Goal: Information Seeking & Learning: Learn about a topic

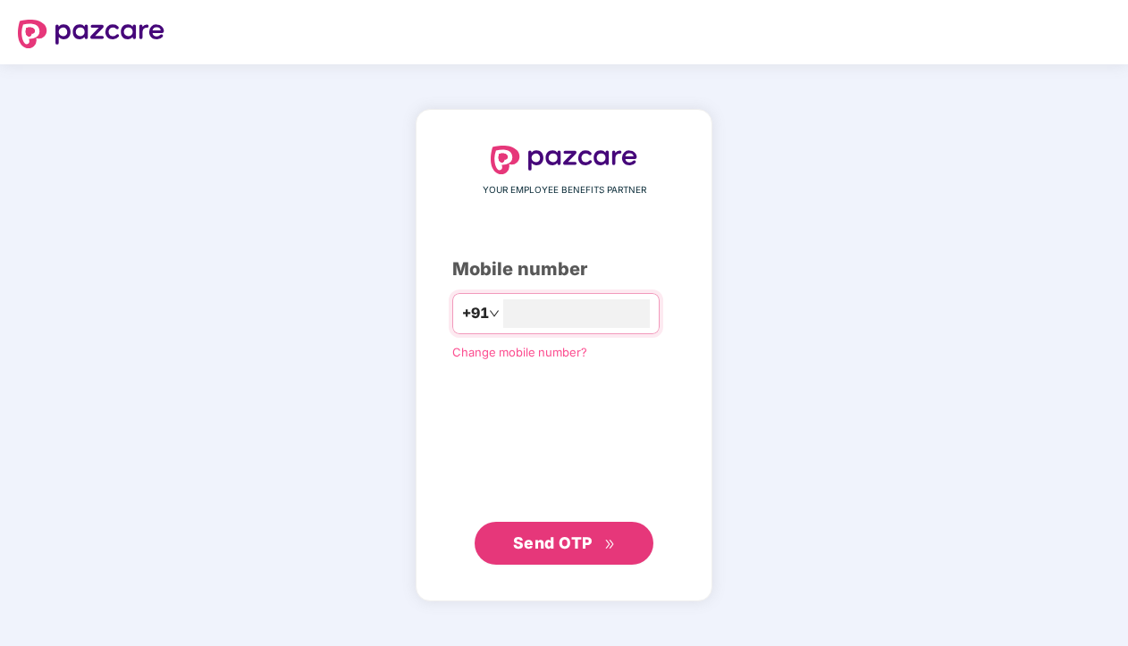
type input "**********"
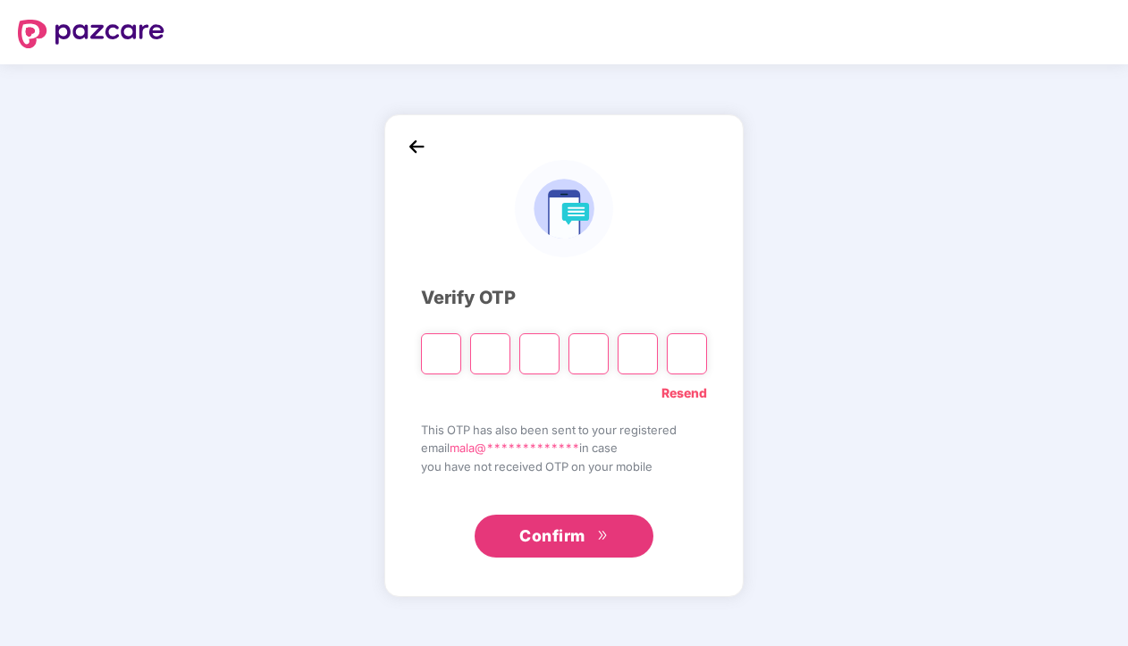
type input "*"
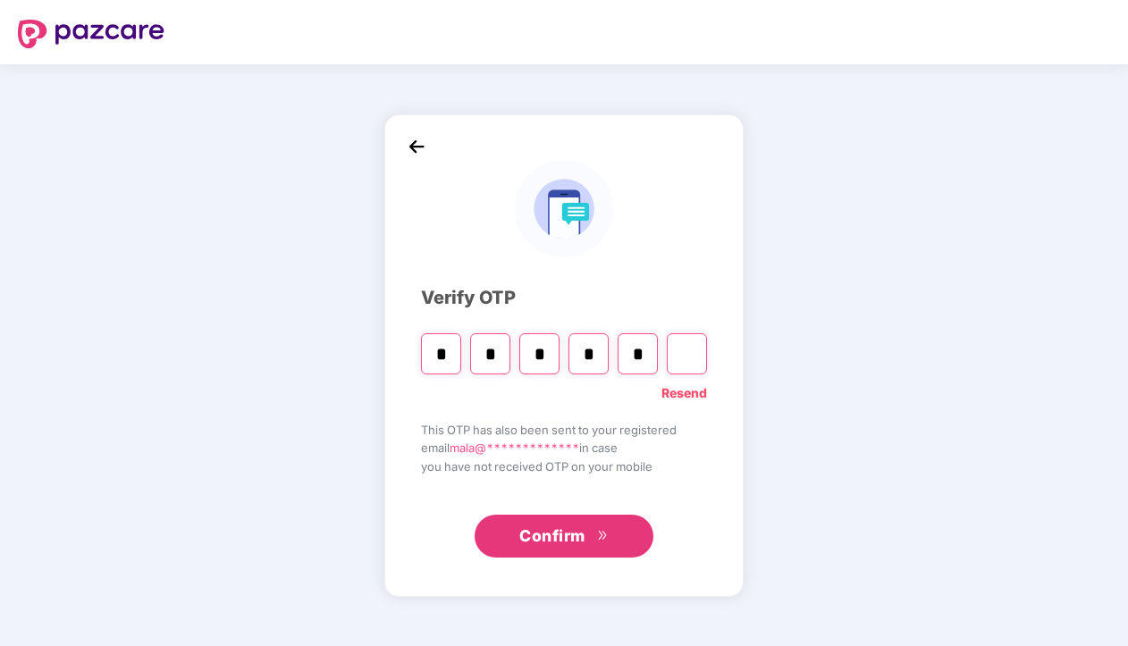
type input "*"
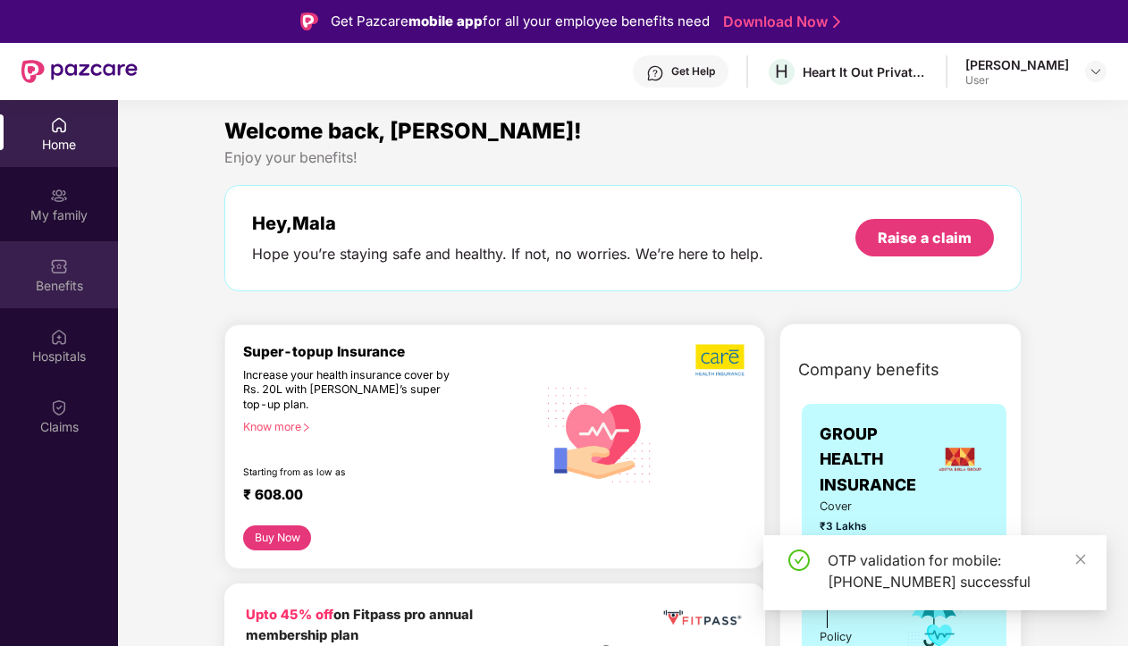
click at [53, 290] on div "Benefits" at bounding box center [59, 286] width 118 height 18
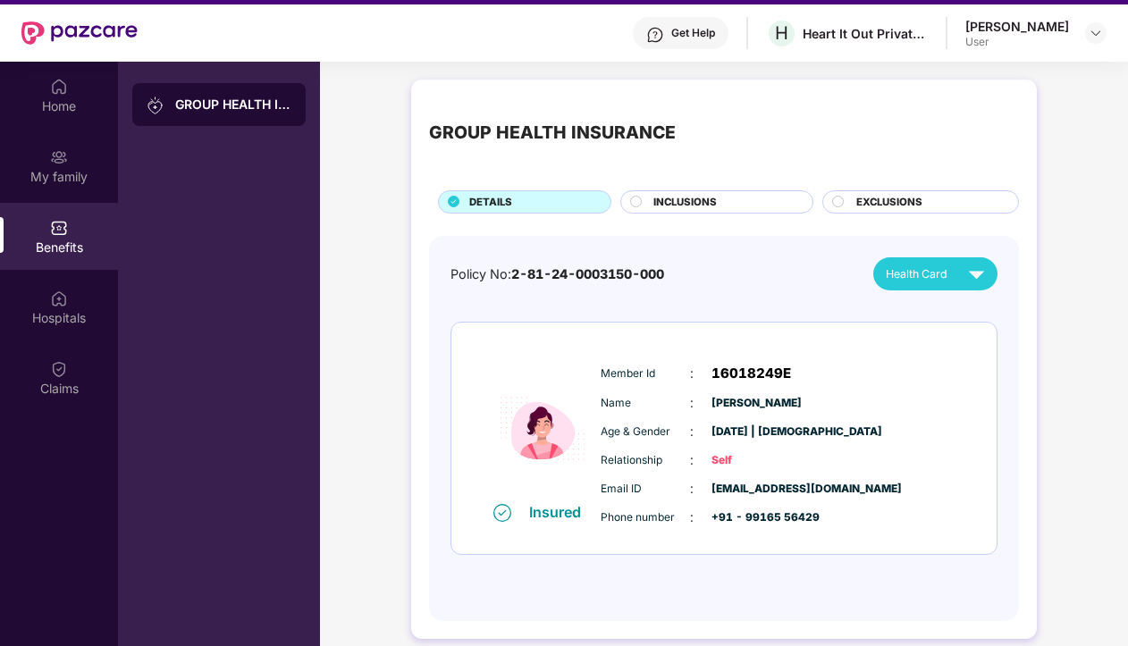
scroll to position [100, 0]
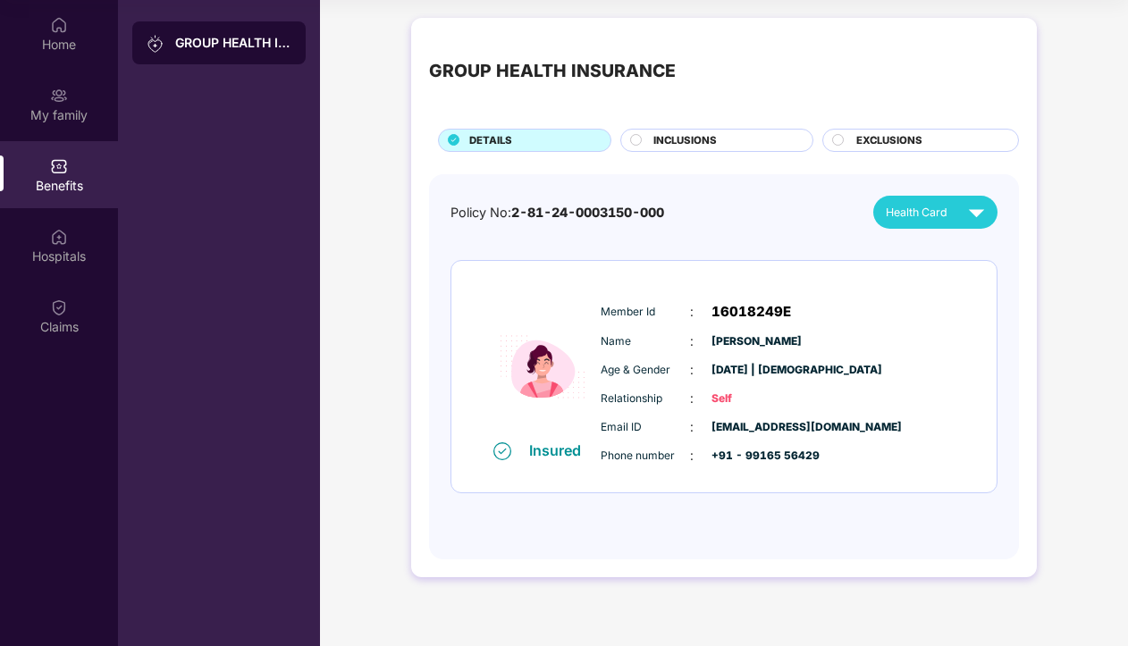
click at [721, 139] on div "INCLUSIONS" at bounding box center [723, 142] width 159 height 19
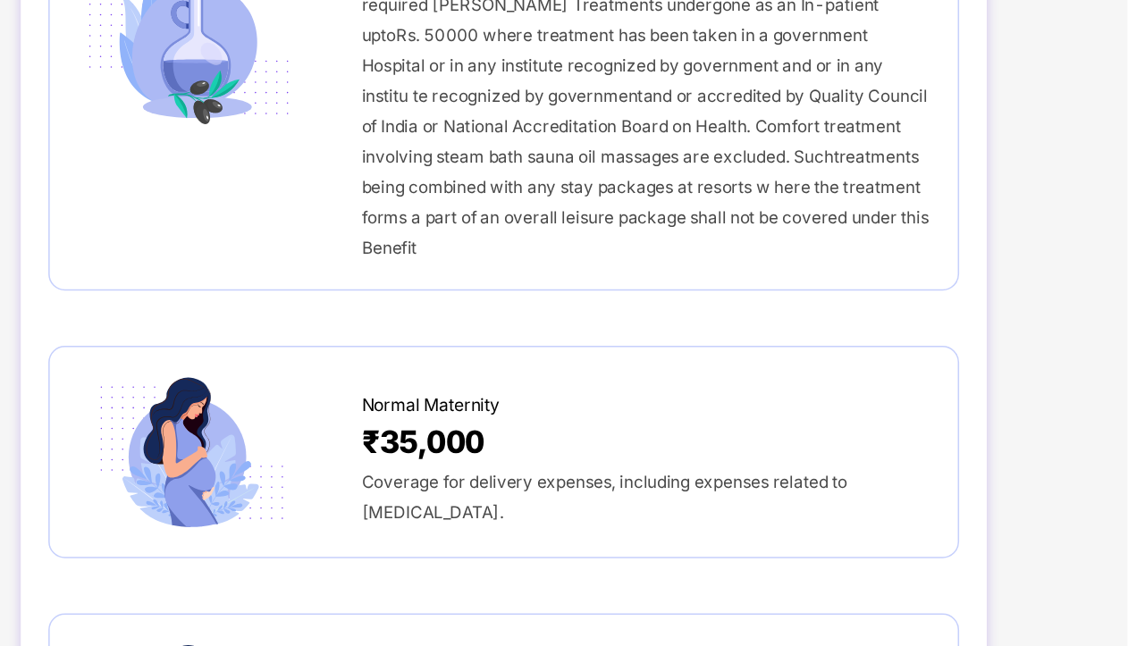
scroll to position [1705, 0]
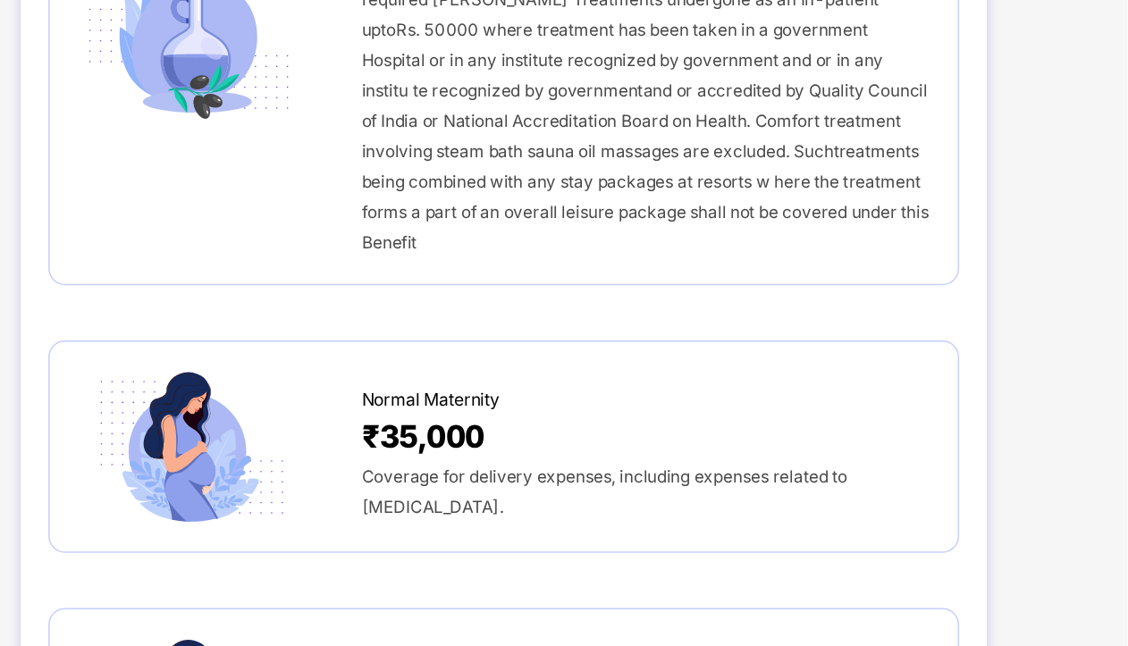
click at [853, 446] on div "Coverage for delivery expenses, including expenses related to [MEDICAL_DATA]." at bounding box center [816, 465] width 368 height 39
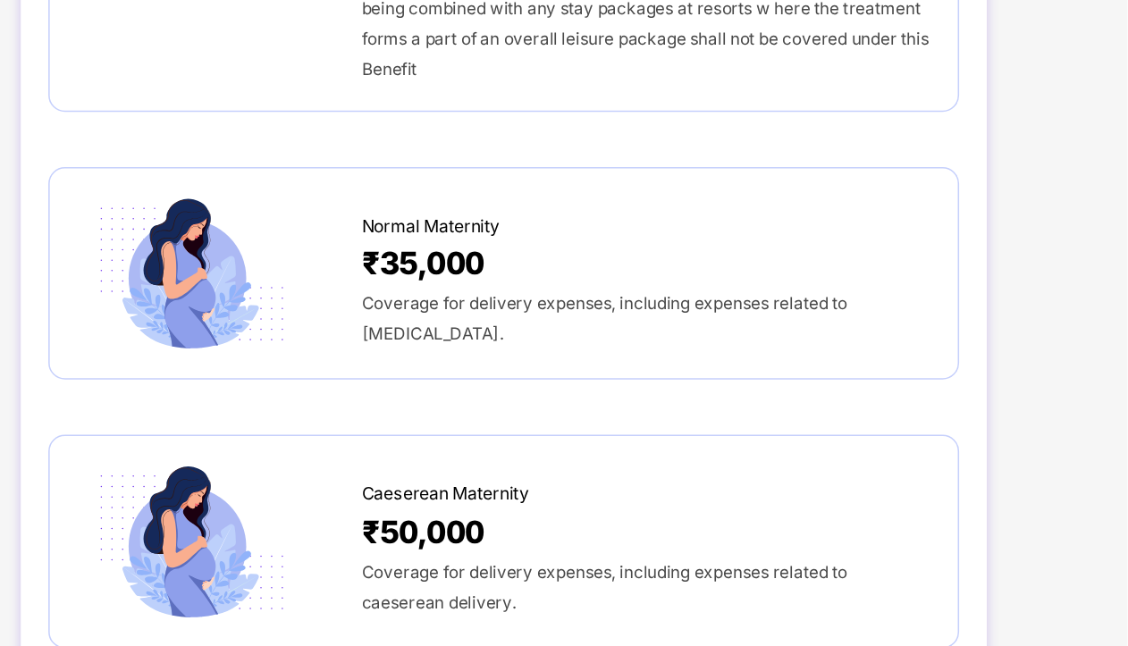
scroll to position [1817, 0]
click at [658, 303] on span "₹35,000" at bounding box center [672, 318] width 80 height 31
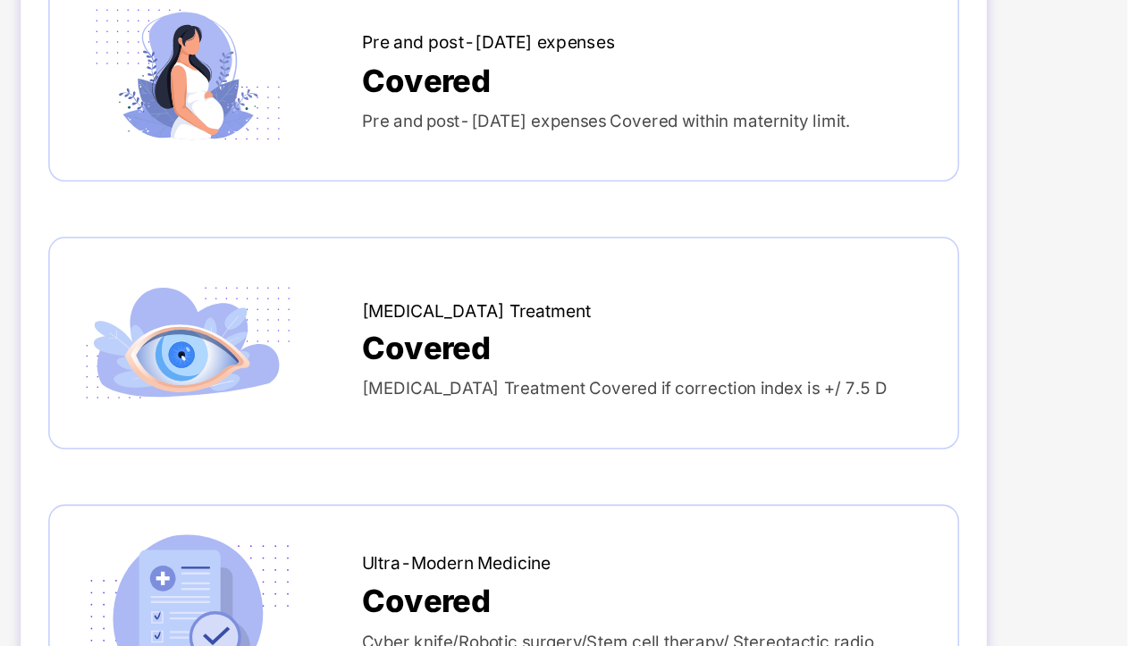
scroll to position [2297, 0]
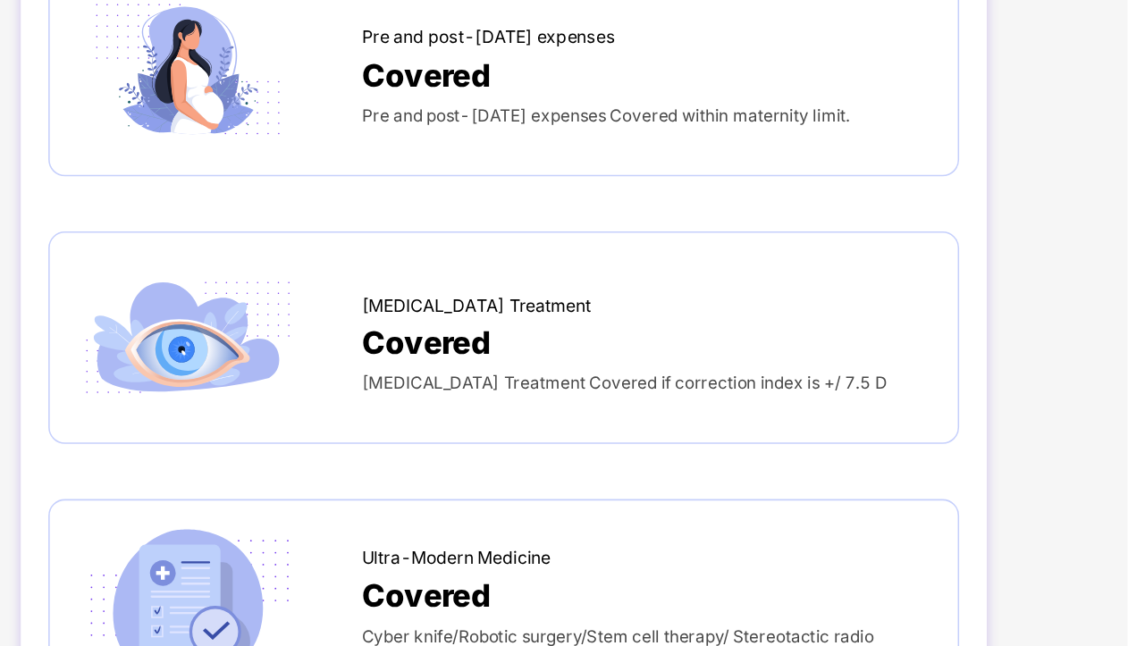
click at [678, 355] on div "[MEDICAL_DATA] Treatment Covered [MEDICAL_DATA] Treatment Covered if correction…" at bounding box center [724, 366] width 552 height 100
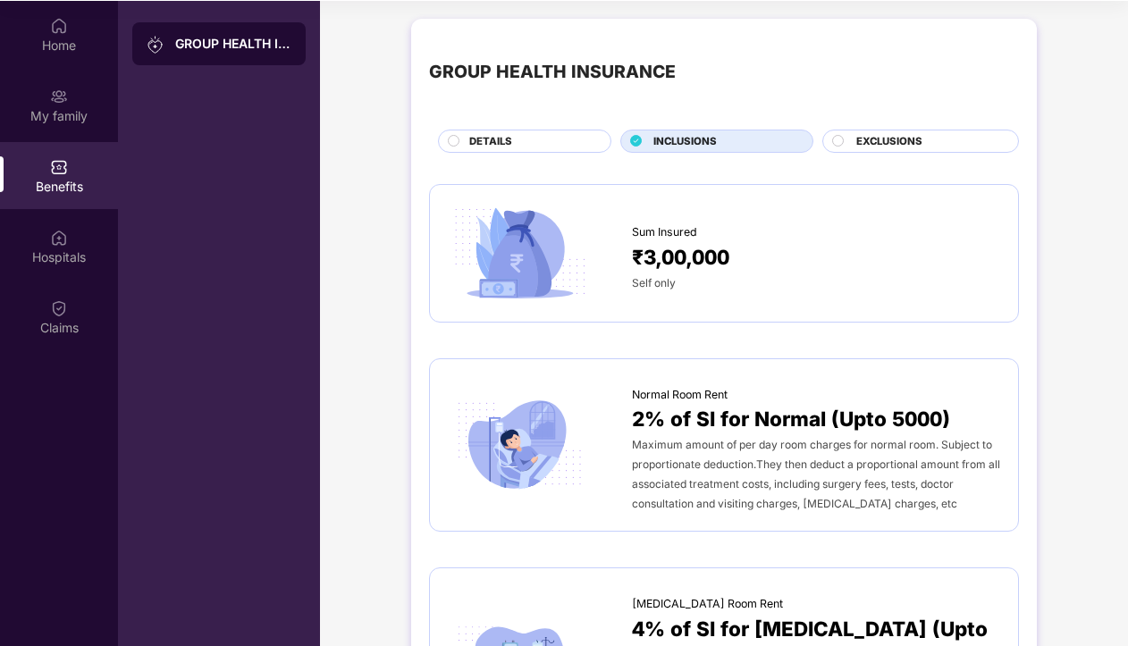
scroll to position [0, 0]
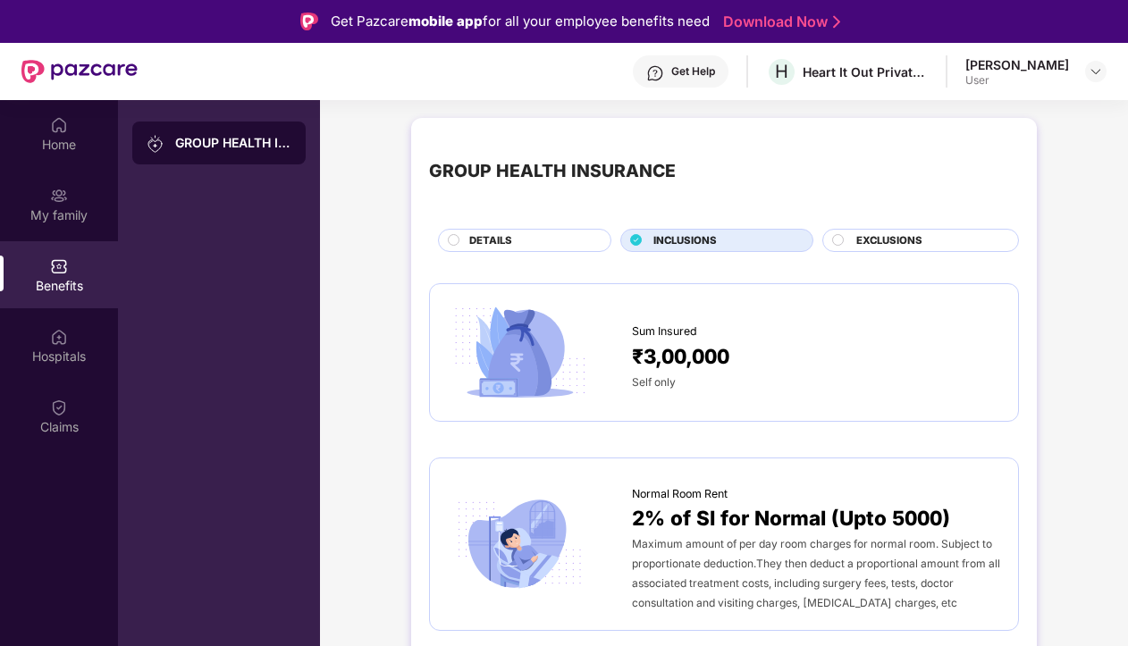
click at [904, 236] on span "EXCLUSIONS" at bounding box center [889, 241] width 66 height 16
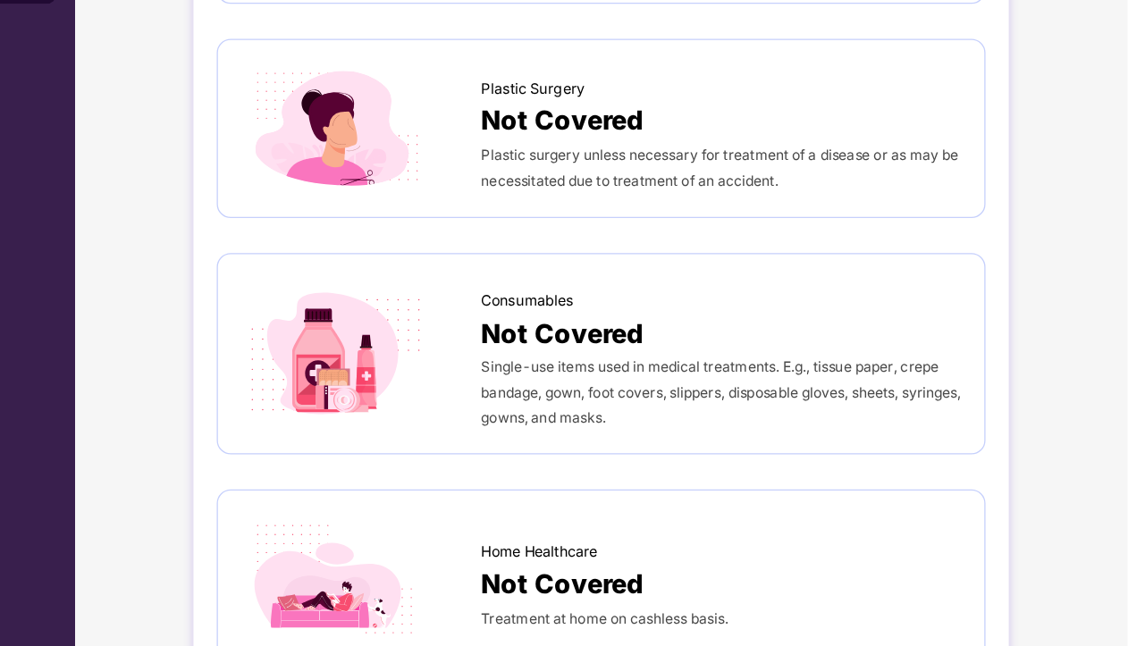
scroll to position [100, 0]
